Goal: Find specific page/section: Find specific page/section

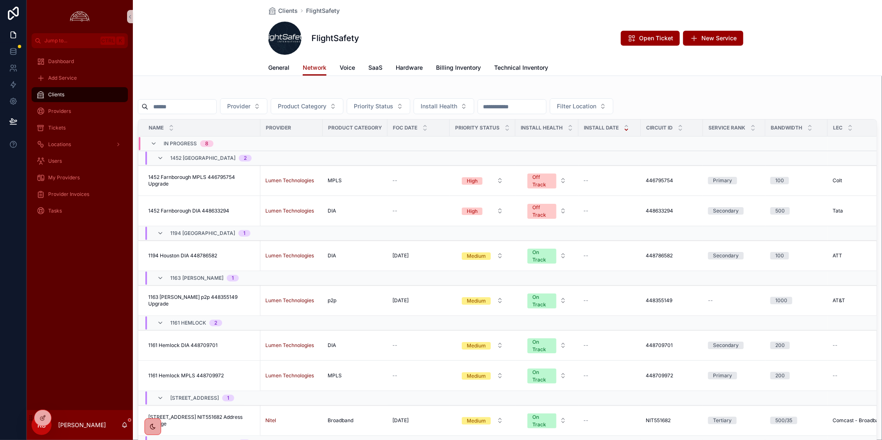
click at [208, 103] on input "scrollable content" at bounding box center [182, 107] width 68 height 12
paste input "*********"
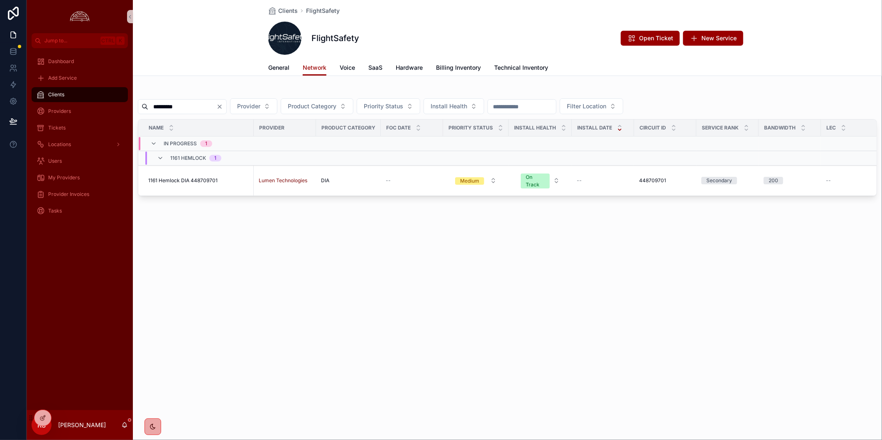
type input "*********"
click at [203, 183] on span "1161 Hemlock DIA 448709701" at bounding box center [182, 180] width 69 height 7
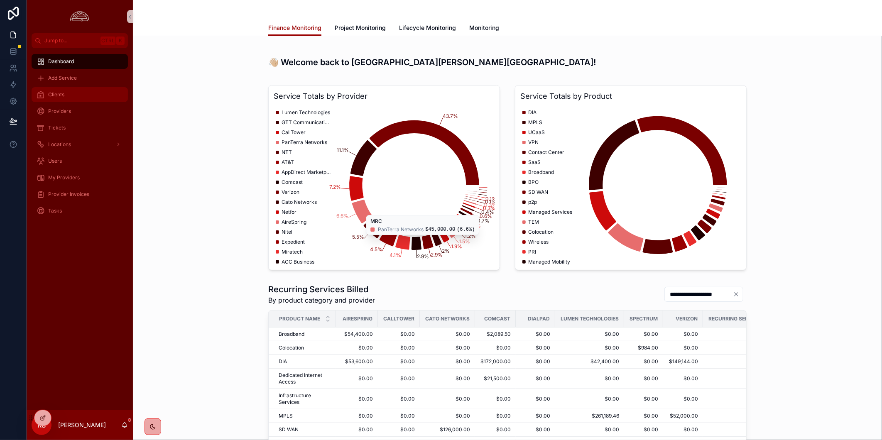
click at [94, 89] on div "Clients" at bounding box center [80, 94] width 86 height 13
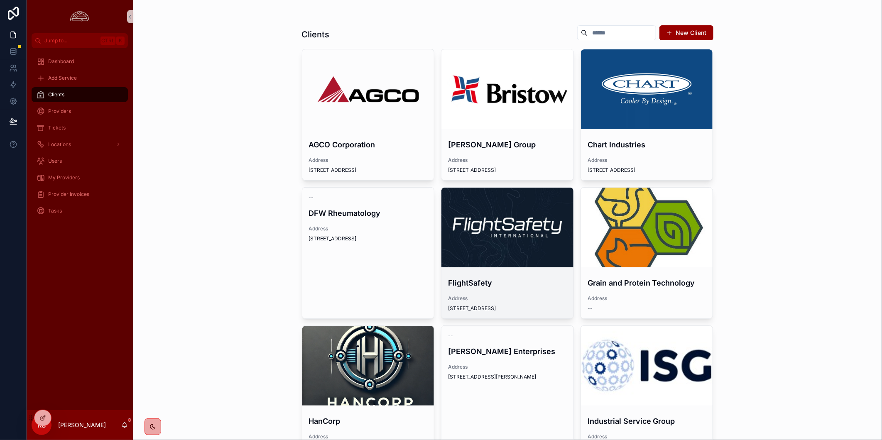
click at [539, 223] on div "scrollable content" at bounding box center [507, 228] width 132 height 10
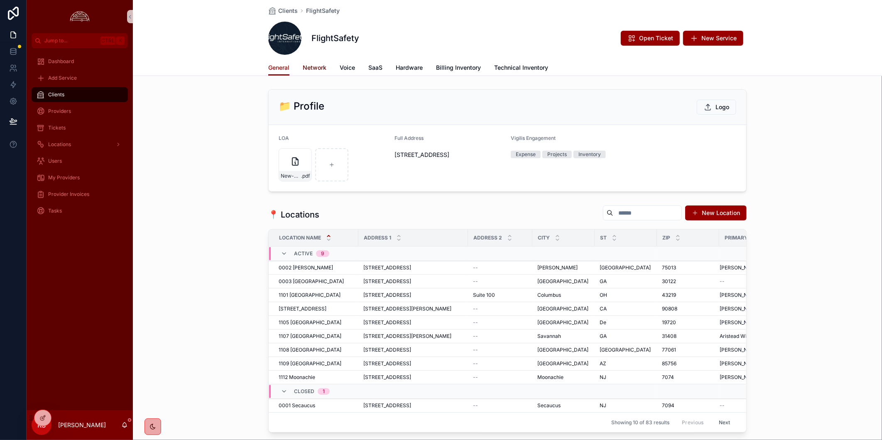
click at [321, 66] on span "Network" at bounding box center [315, 68] width 24 height 8
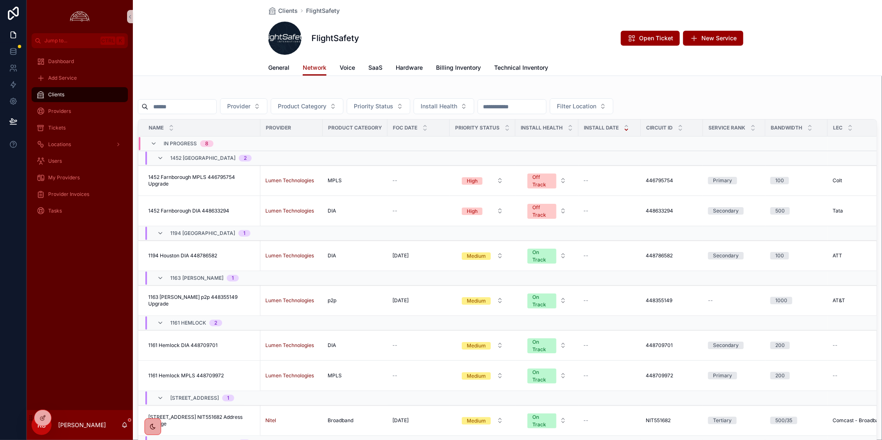
click at [201, 109] on input "scrollable content" at bounding box center [182, 107] width 68 height 12
paste input "*********"
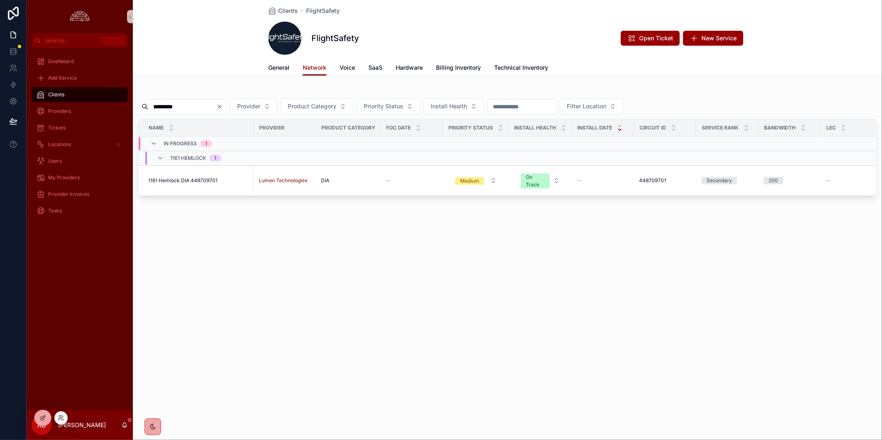
type input "*********"
click at [36, 410] on div at bounding box center [39, 418] width 24 height 17
click at [36, 413] on div at bounding box center [42, 418] width 17 height 16
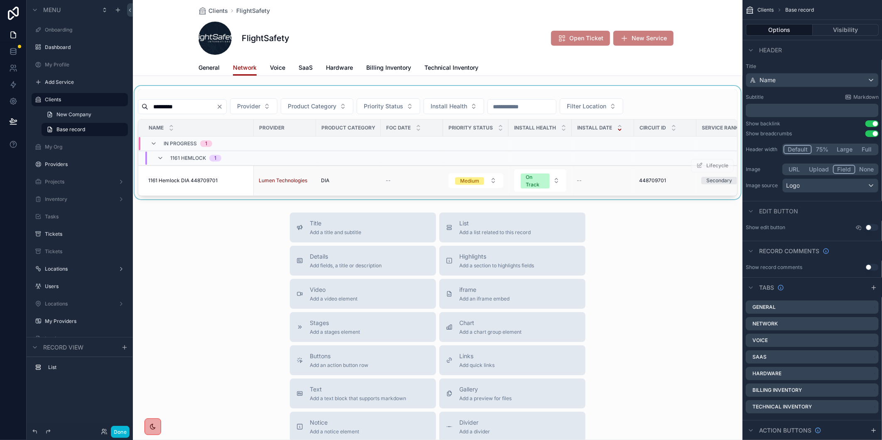
click at [164, 181] on span "1161 Hemlock DIA 448709701" at bounding box center [182, 180] width 69 height 7
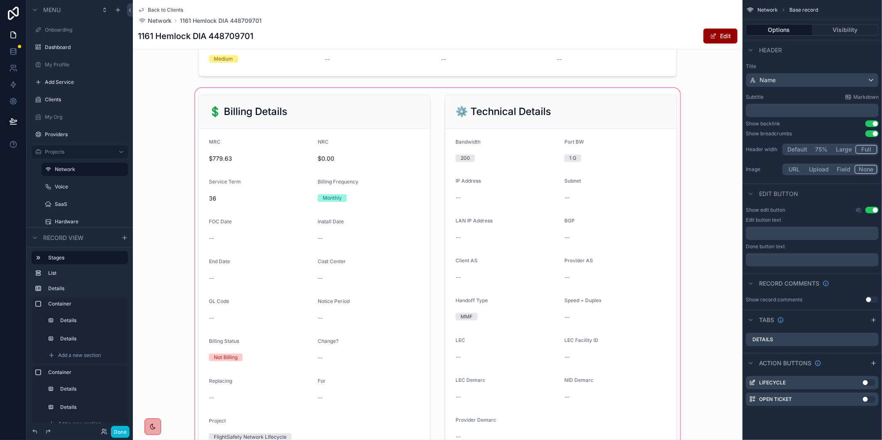
scroll to position [415, 0]
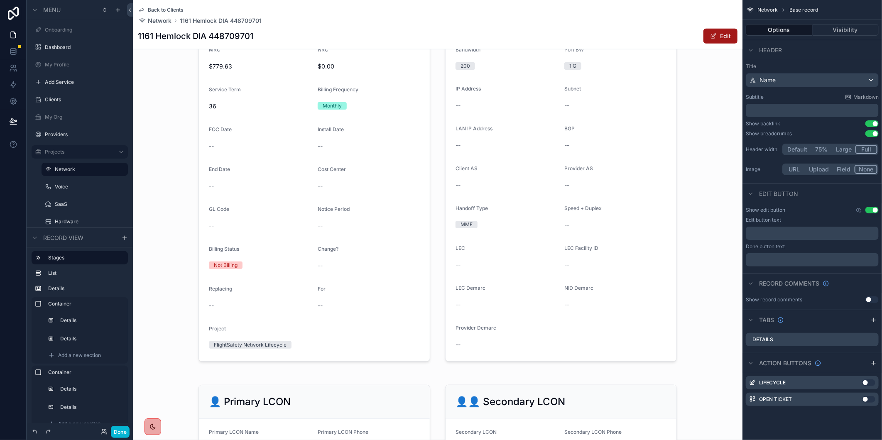
click at [710, 35] on span "scrollable content" at bounding box center [713, 36] width 7 height 7
click at [708, 42] on button "Edit" at bounding box center [720, 36] width 34 height 15
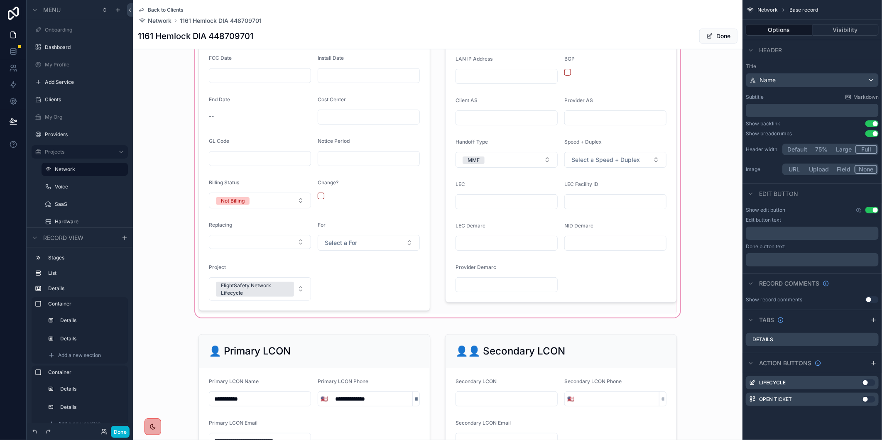
scroll to position [507, 0]
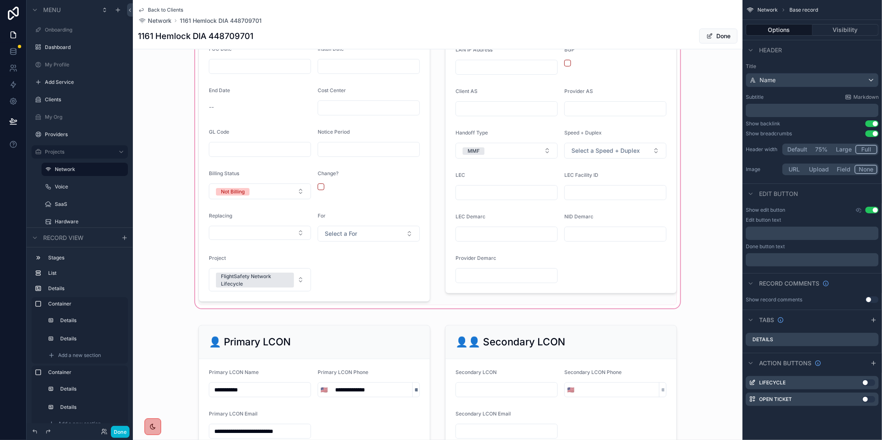
click at [481, 199] on div "scrollable content" at bounding box center [437, 110] width 609 height 401
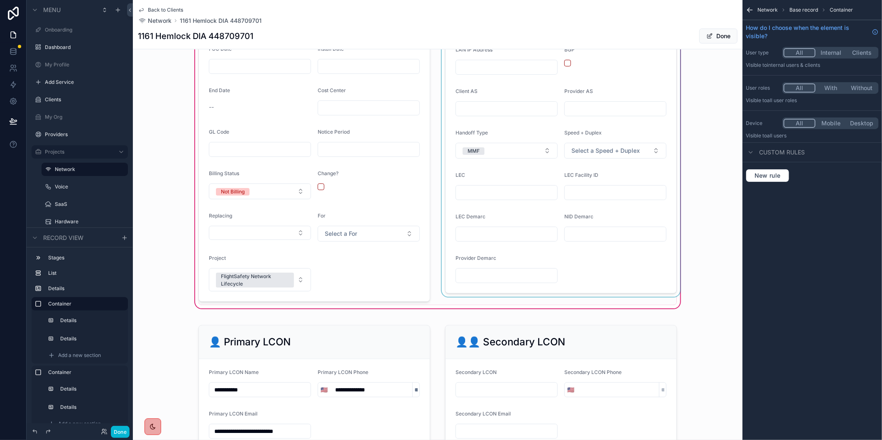
click at [481, 202] on div "scrollable content" at bounding box center [561, 109] width 242 height 391
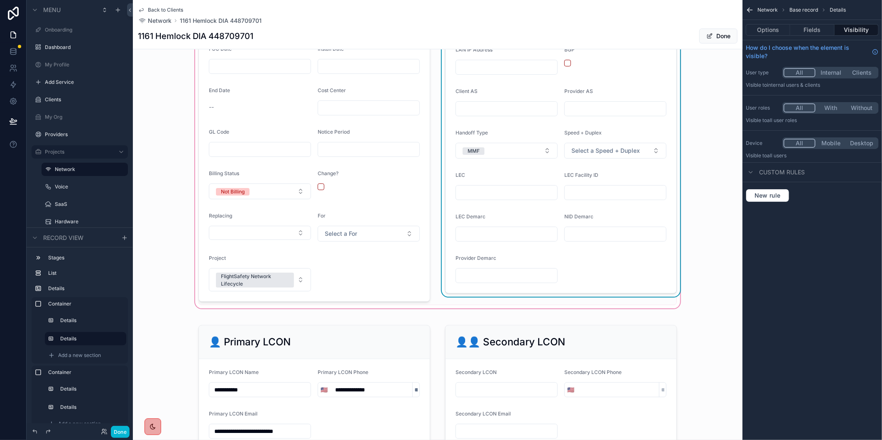
click at [482, 198] on input "scrollable content" at bounding box center [506, 193] width 101 height 12
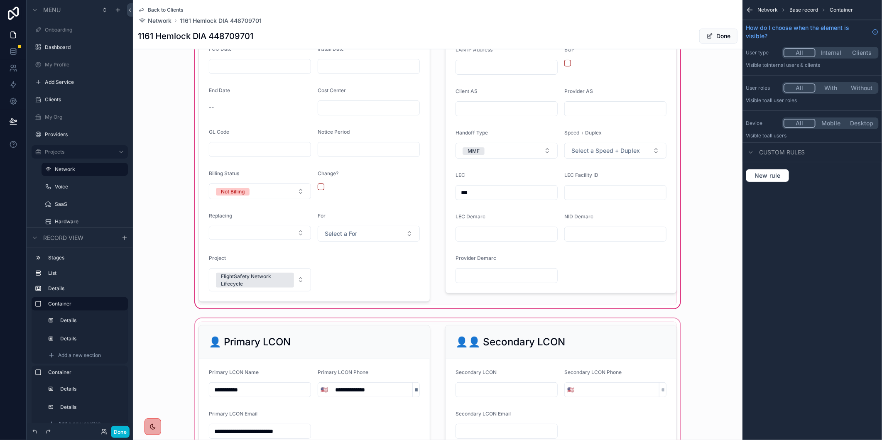
type input "***"
click at [705, 35] on span "Done" at bounding box center [718, 36] width 38 height 15
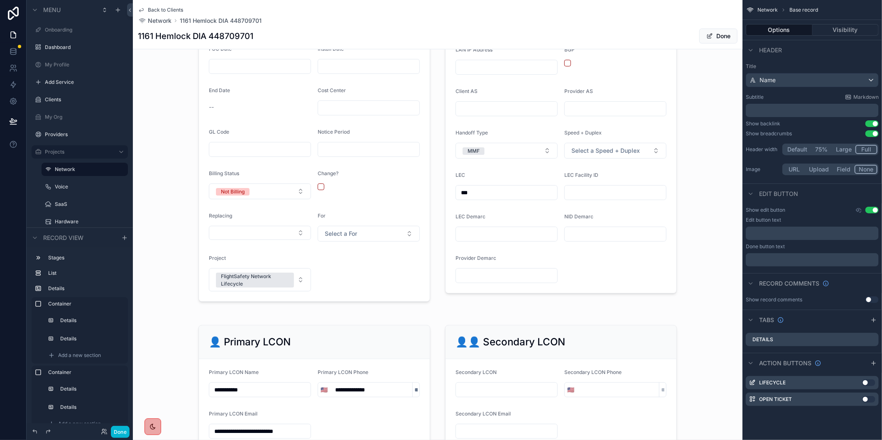
click at [156, 310] on div "scrollable content" at bounding box center [437, 110] width 609 height 401
click at [125, 430] on button "Done" at bounding box center [120, 432] width 19 height 12
click at [118, 435] on html "Menu Onboarding Dashboard My Profile Add Service Clients My Org Providers Proje…" at bounding box center [441, 220] width 882 height 440
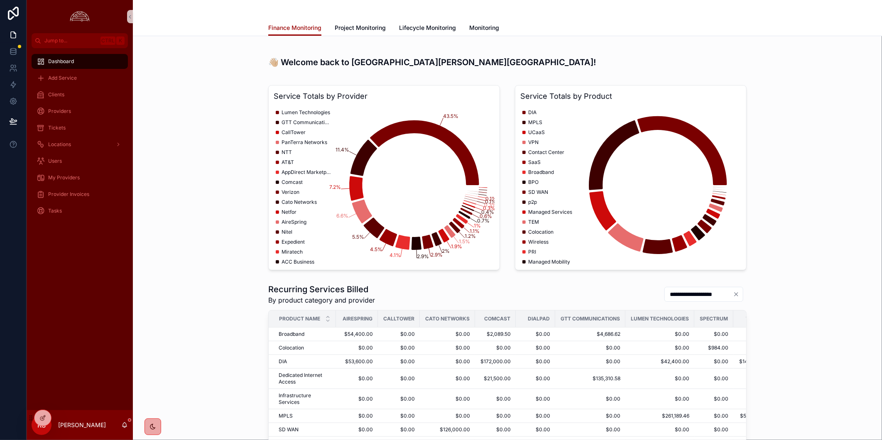
click at [807, 214] on div "Service Totals by Provider 43.5% 11.4% 7.2% 6.6% 5.5% 4.5% 4.1% 2.9% 2.9% 2% 1.…" at bounding box center [507, 178] width 736 height 192
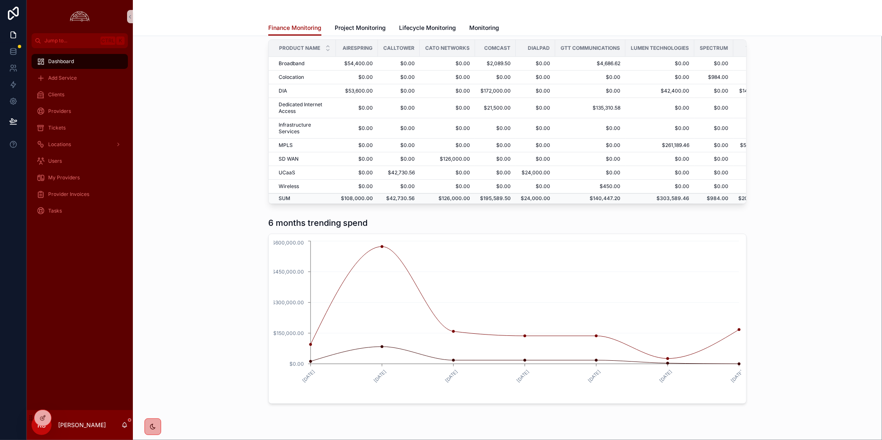
scroll to position [276, 0]
